Goal: Find contact information: Find contact information

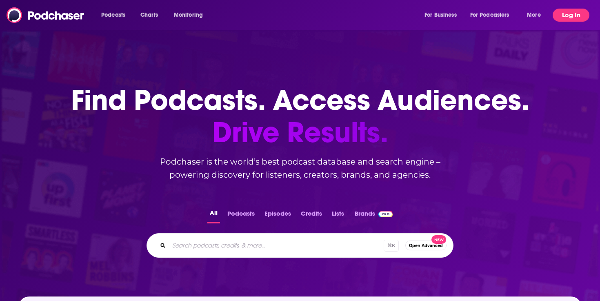
click at [567, 17] on button "Log In" at bounding box center [571, 15] width 37 height 13
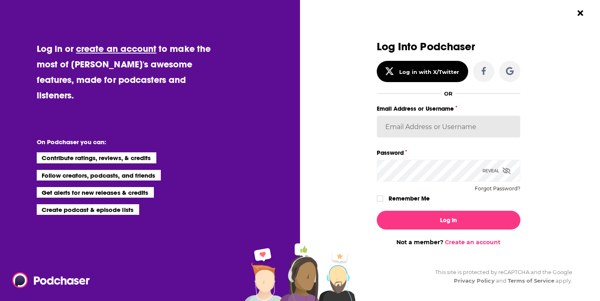
click at [406, 129] on input "Email Address or Username" at bounding box center [449, 127] width 144 height 22
paste input "danikarchmer"
type input "danikarchmer"
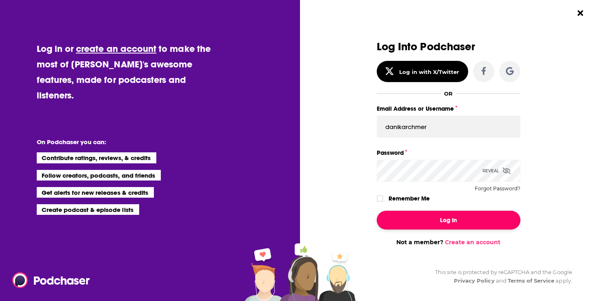
click at [428, 218] on button "Log In" at bounding box center [449, 220] width 144 height 19
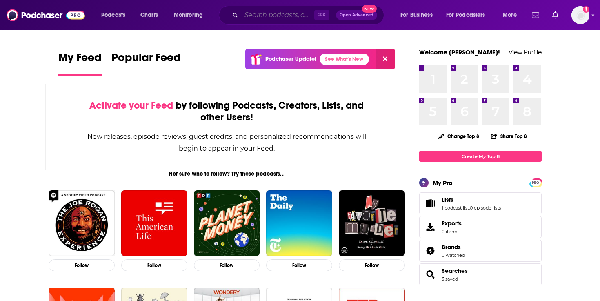
click at [270, 15] on input "Search podcasts, credits, & more..." at bounding box center [277, 15] width 73 height 13
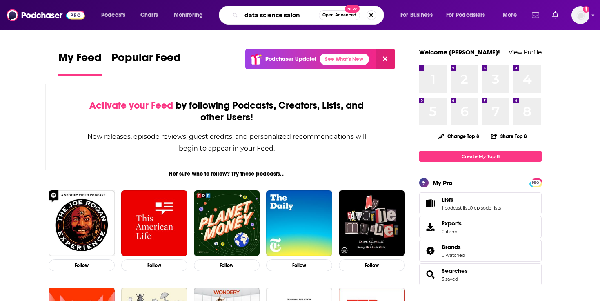
type input "data science salon"
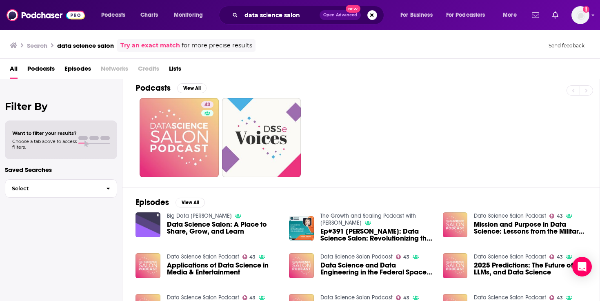
scroll to position [3, 0]
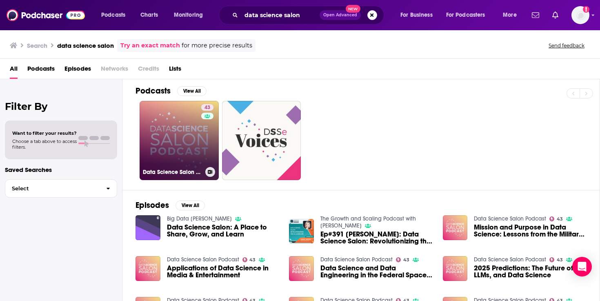
click at [171, 140] on link "43 Data Science Salon Podcast" at bounding box center [179, 140] width 79 height 79
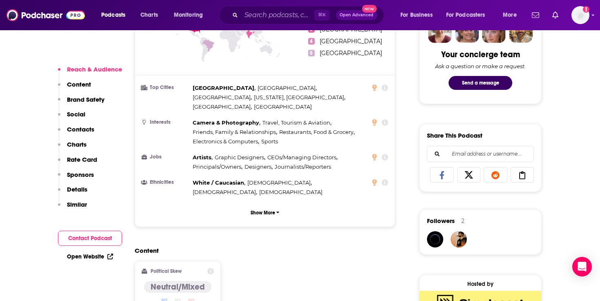
scroll to position [420, 0]
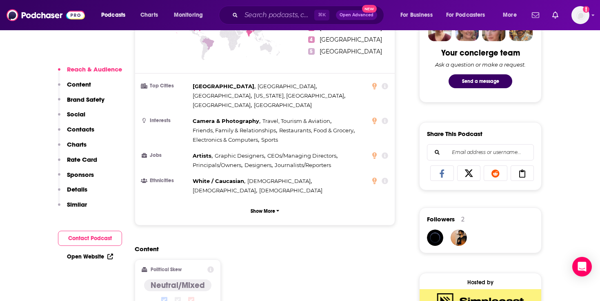
click at [83, 239] on button "Contact Podcast" at bounding box center [90, 238] width 64 height 15
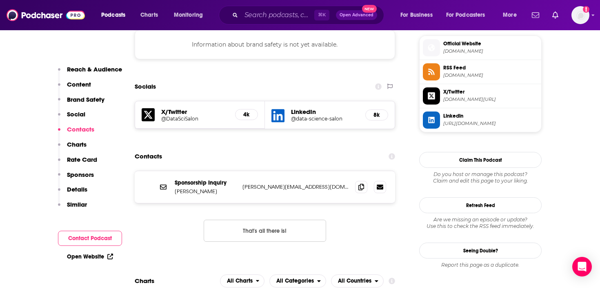
scroll to position [741, 0]
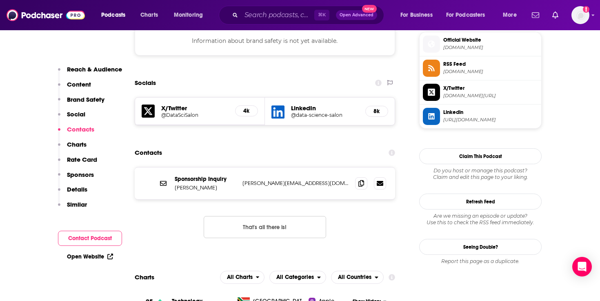
click at [281, 180] on p "[PERSON_NAME][EMAIL_ADDRESS][DOMAIN_NAME]" at bounding box center [296, 183] width 106 height 7
copy div "[PERSON_NAME][EMAIL_ADDRESS][DOMAIN_NAME] [PERSON_NAME][EMAIL_ADDRESS][DOMAIN_N…"
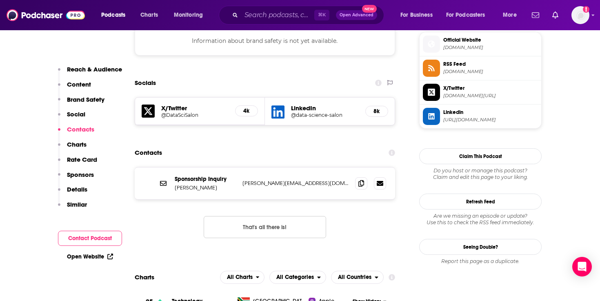
click at [273, 145] on div "Contacts" at bounding box center [265, 153] width 261 height 16
click at [259, 18] on input "Search podcasts, credits, & more..." at bounding box center [277, 15] width 73 height 13
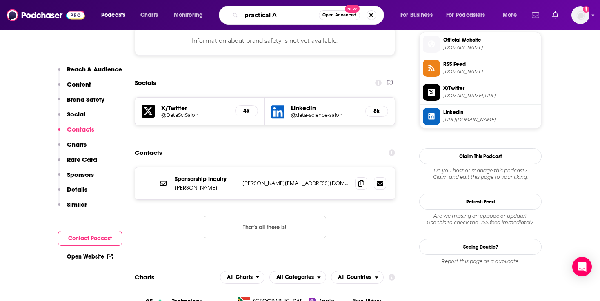
type input "practical AI"
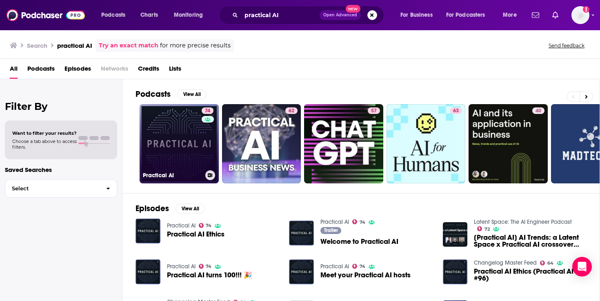
click at [179, 148] on link "74 Practical AI" at bounding box center [179, 143] width 79 height 79
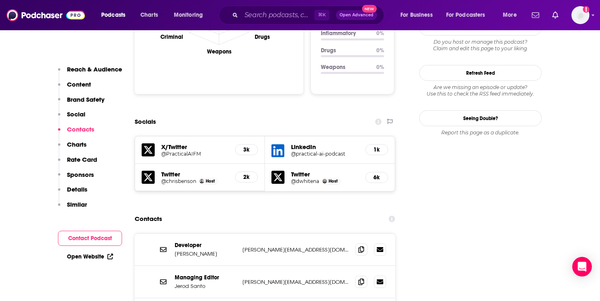
scroll to position [857, 0]
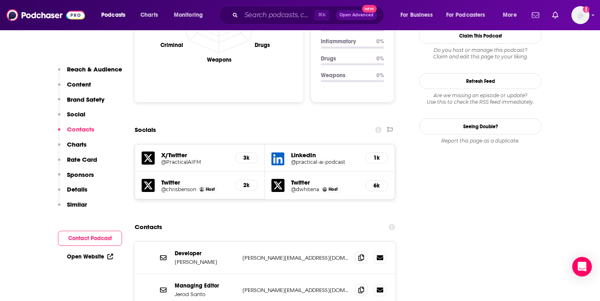
click at [324, 159] on h5 "@practical-ai-podcast" at bounding box center [325, 162] width 68 height 6
click at [208, 187] on span "Host" at bounding box center [210, 189] width 9 height 5
click at [207, 187] on span "Host" at bounding box center [210, 189] width 9 height 5
click at [202, 187] on img "Chris Benson" at bounding box center [202, 189] width 4 height 4
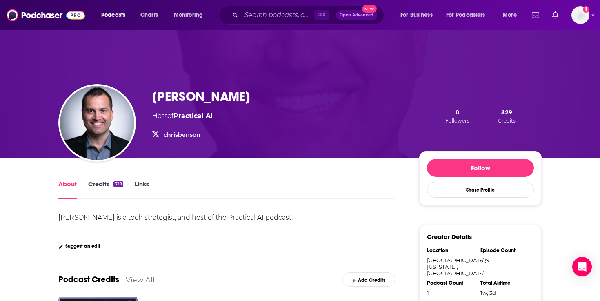
click at [154, 135] on icon "chrisbenson" at bounding box center [155, 134] width 7 height 7
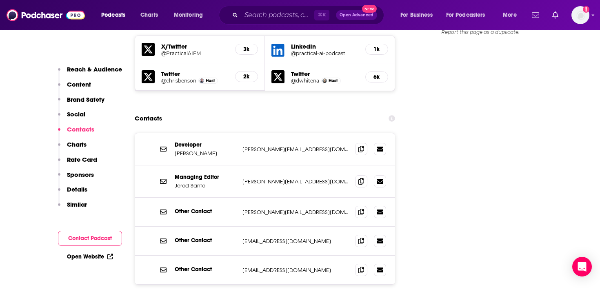
scroll to position [970, 0]
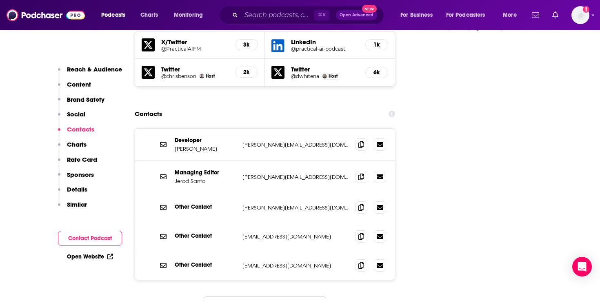
click at [304, 129] on div "Developer [PERSON_NAME] [PERSON_NAME][EMAIL_ADDRESS][DOMAIN_NAME] [PERSON_NAME]…" at bounding box center [265, 145] width 261 height 32
click at [358, 138] on span at bounding box center [361, 144] width 12 height 12
click at [360, 173] on icon at bounding box center [362, 176] width 6 height 7
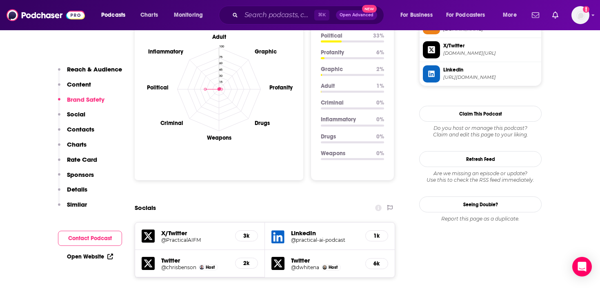
scroll to position [384, 0]
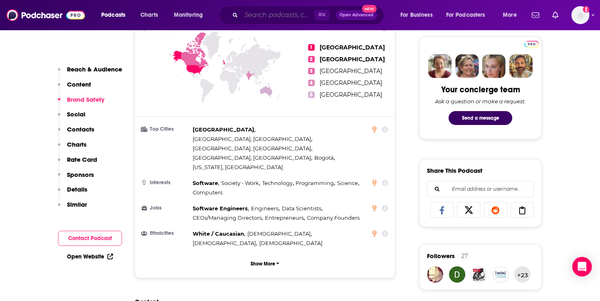
click at [264, 13] on input "Search podcasts, credits, & more..." at bounding box center [277, 15] width 73 height 13
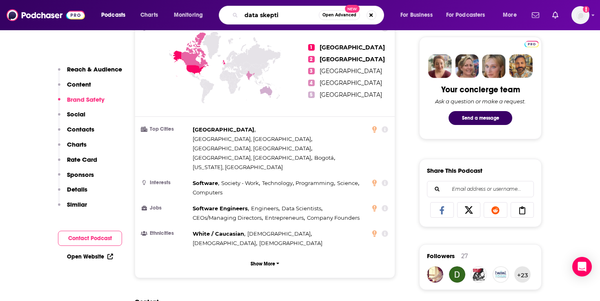
type input "data skeptic"
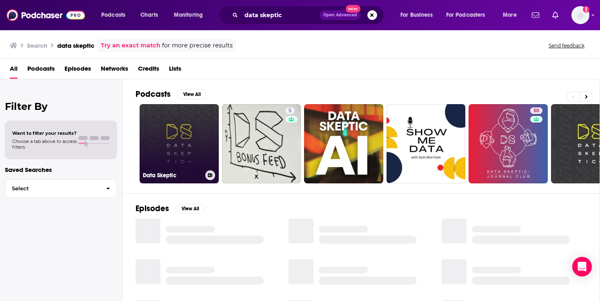
click at [188, 137] on link "Data Skeptic" at bounding box center [179, 143] width 79 height 79
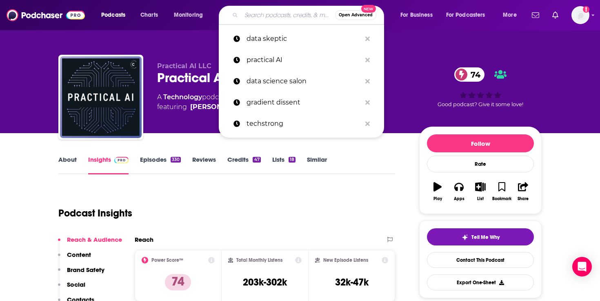
click at [246, 16] on input "Search podcasts, credits, & more..." at bounding box center [288, 15] width 94 height 13
type input "s"
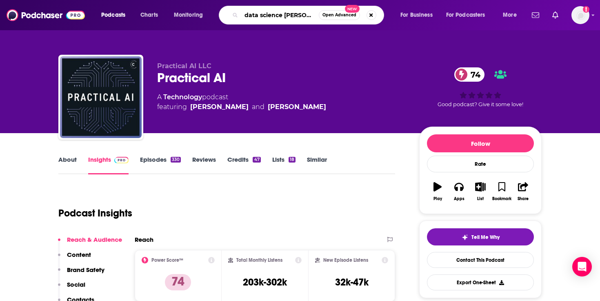
type input "data science salon"
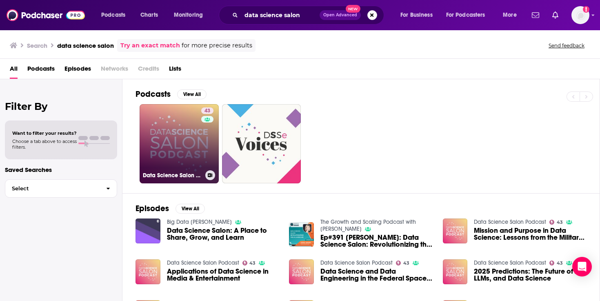
click at [172, 139] on link "43 Data Science Salon Podcast" at bounding box center [179, 143] width 79 height 79
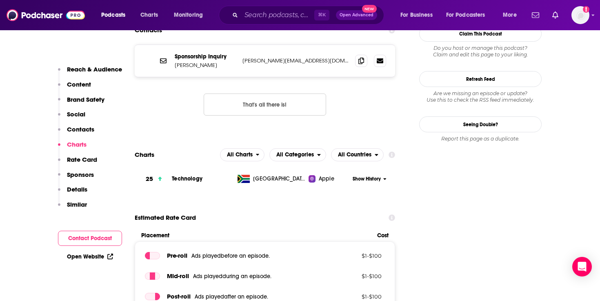
scroll to position [865, 0]
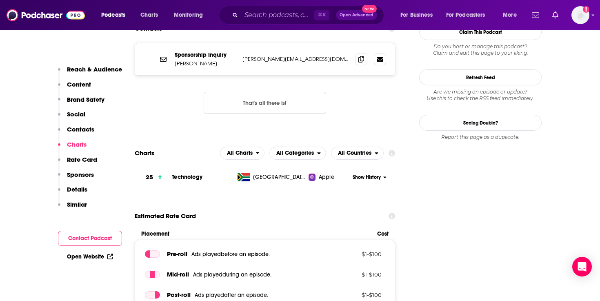
click at [323, 173] on span "Apple" at bounding box center [327, 177] width 16 height 8
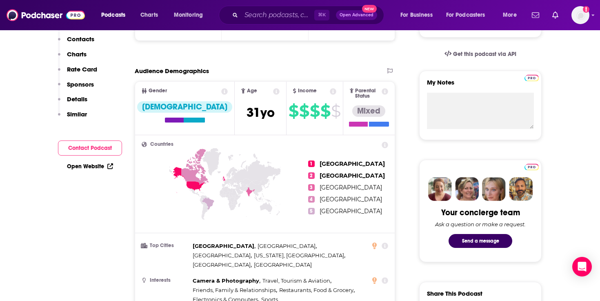
scroll to position [122, 0]
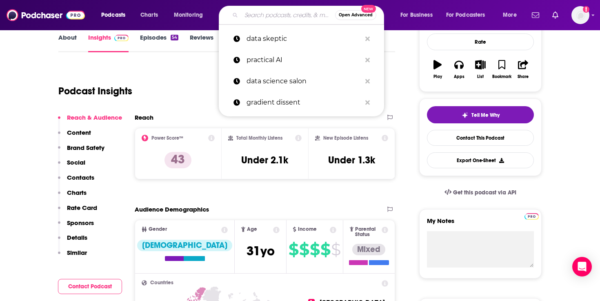
click at [264, 13] on input "Search podcasts, credits, & more..." at bounding box center [288, 15] width 94 height 13
click at [271, 56] on p "practical AI" at bounding box center [304, 59] width 115 height 21
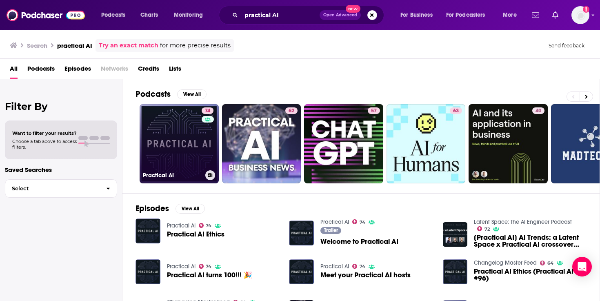
click at [172, 140] on link "74 Practical AI" at bounding box center [179, 143] width 79 height 79
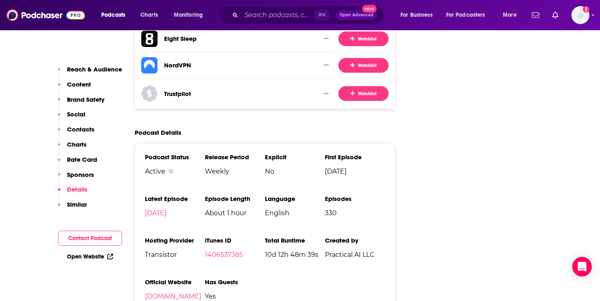
scroll to position [1689, 0]
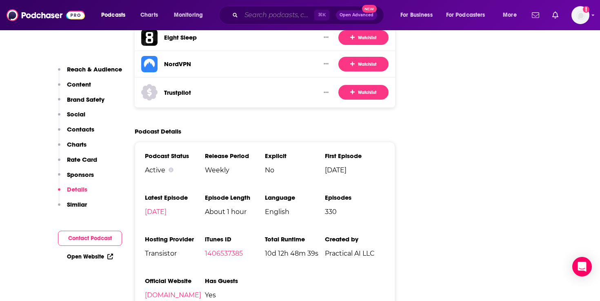
click at [273, 12] on input "Search podcasts, credits, & more..." at bounding box center [277, 15] width 73 height 13
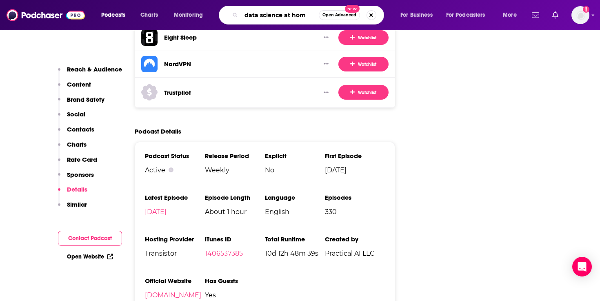
type input "data science at home"
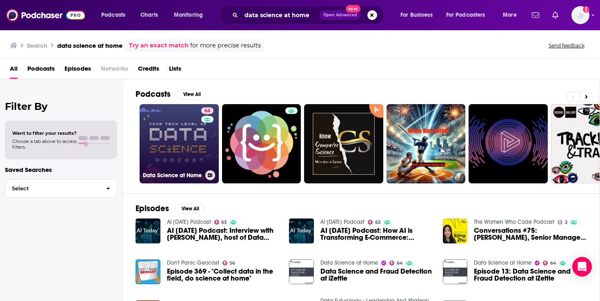
click at [177, 148] on link "64 Data Science at Home" at bounding box center [179, 143] width 79 height 79
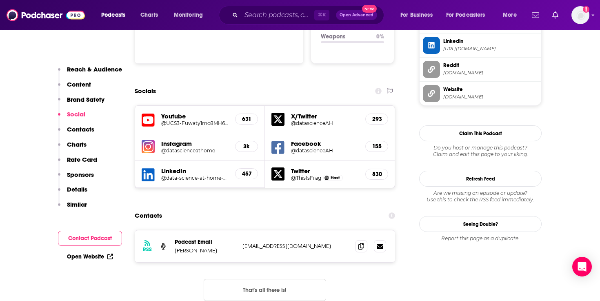
scroll to position [881, 0]
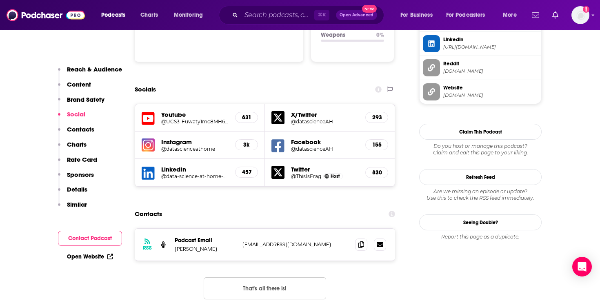
click at [254, 241] on p "[EMAIL_ADDRESS][DOMAIN_NAME]" at bounding box center [296, 244] width 106 height 7
click at [360, 241] on icon at bounding box center [362, 244] width 6 height 7
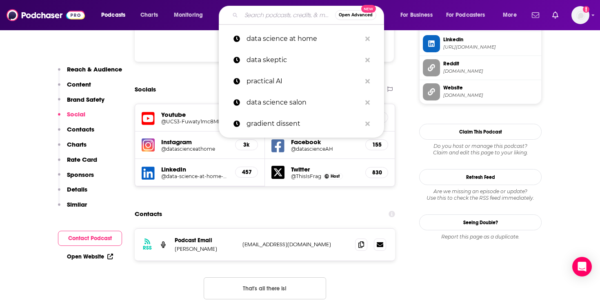
click at [275, 12] on input "Search podcasts, credits, & more..." at bounding box center [288, 15] width 94 height 13
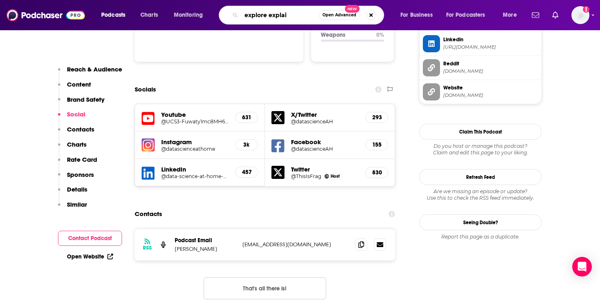
type input "explore explain"
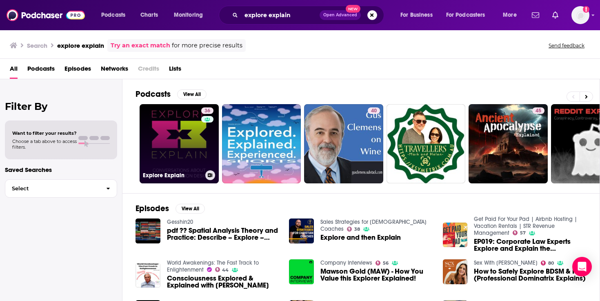
click at [167, 151] on link "36 Explore Explain" at bounding box center [179, 143] width 79 height 79
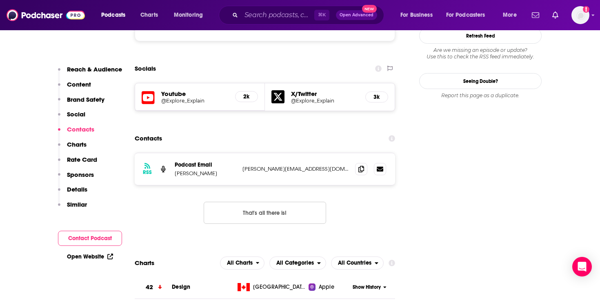
scroll to position [763, 0]
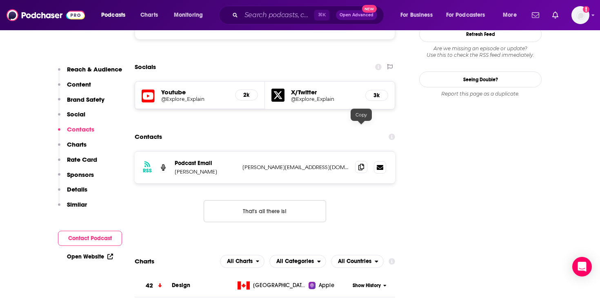
click at [364, 164] on icon at bounding box center [362, 167] width 6 height 7
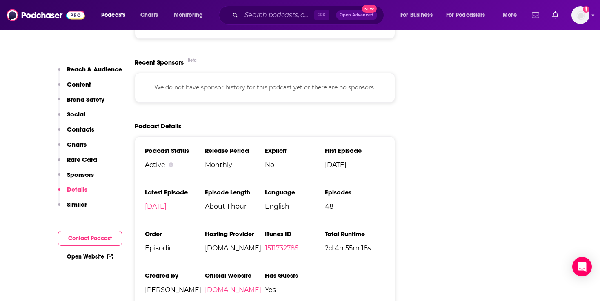
scroll to position [1278, 0]
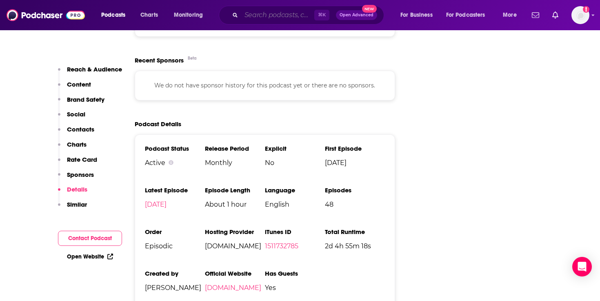
click at [265, 16] on input "Search podcasts, credits, & more..." at bounding box center [277, 15] width 73 height 13
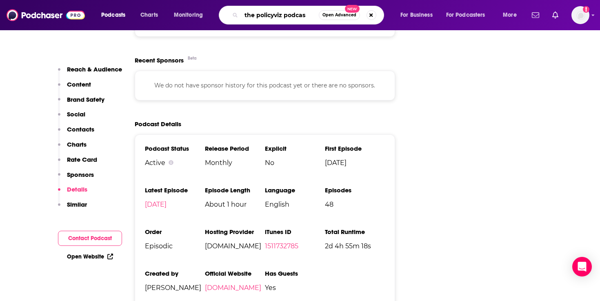
type input "the policyviz podcast"
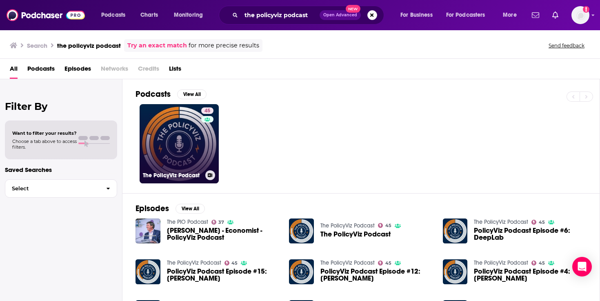
click at [182, 132] on link "45 The PolicyViz Podcast" at bounding box center [179, 143] width 79 height 79
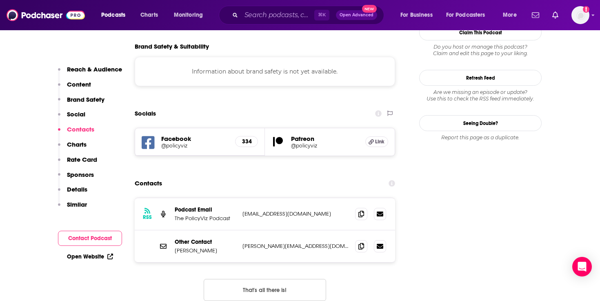
scroll to position [722, 0]
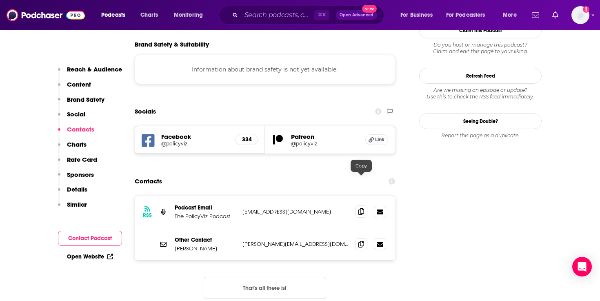
click at [362, 208] on icon at bounding box center [362, 211] width 6 height 7
click at [364, 241] on icon at bounding box center [362, 244] width 6 height 7
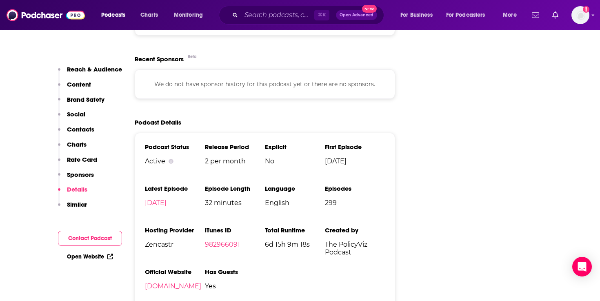
scroll to position [1186, 0]
